Goal: Use online tool/utility: Utilize a website feature to perform a specific function

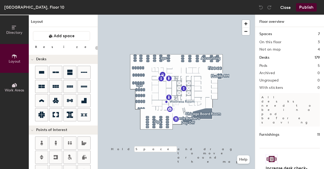
click at [286, 9] on button "Close" at bounding box center [286, 7] width 10 height 8
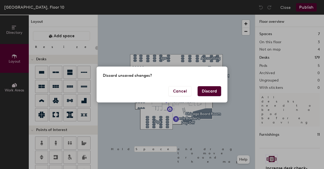
click at [209, 92] on button "Discard" at bounding box center [210, 91] width 24 height 10
type input "20"
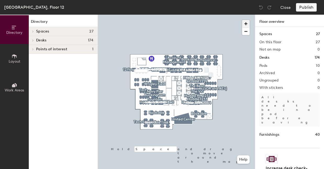
click at [244, 24] on span "button" at bounding box center [246, 24] width 8 height 8
